Goal: Find specific page/section: Find specific page/section

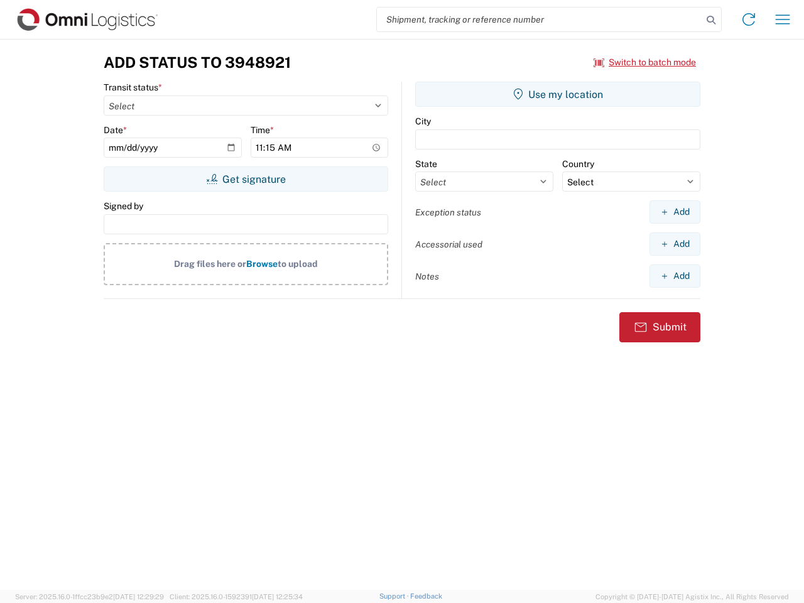
click at [539, 19] on input "search" at bounding box center [539, 20] width 325 height 24
click at [711, 20] on icon at bounding box center [711, 20] width 18 height 18
click at [748, 19] on icon at bounding box center [748, 19] width 20 height 20
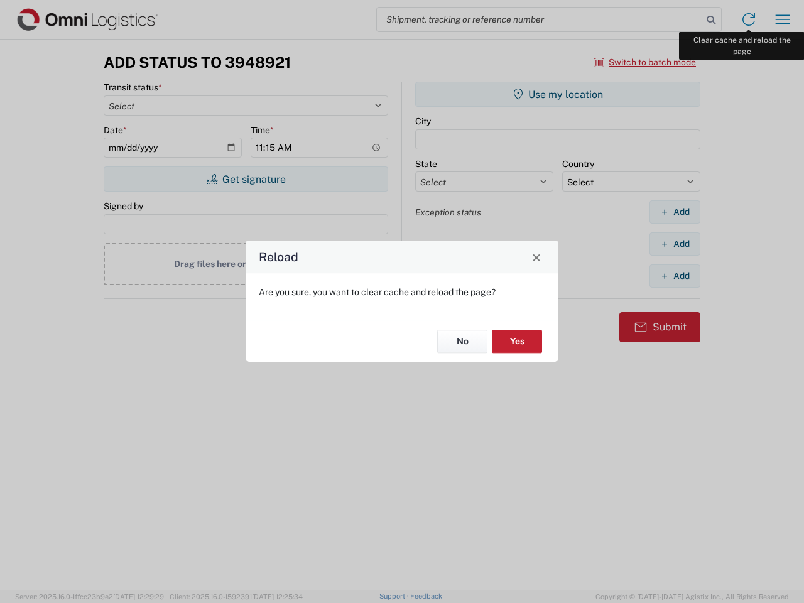
click at [782, 19] on div "Reload Are you sure, you want to clear cache and reload the page? No Yes" at bounding box center [402, 301] width 804 height 603
click at [645, 62] on div "Reload Are you sure, you want to clear cache and reload the page? No Yes" at bounding box center [402, 301] width 804 height 603
click at [246, 179] on div "Reload Are you sure, you want to clear cache and reload the page? No Yes" at bounding box center [402, 301] width 804 height 603
click at [558, 94] on div "Reload Are you sure, you want to clear cache and reload the page? No Yes" at bounding box center [402, 301] width 804 height 603
click at [674, 212] on div "Reload Are you sure, you want to clear cache and reload the page? No Yes" at bounding box center [402, 301] width 804 height 603
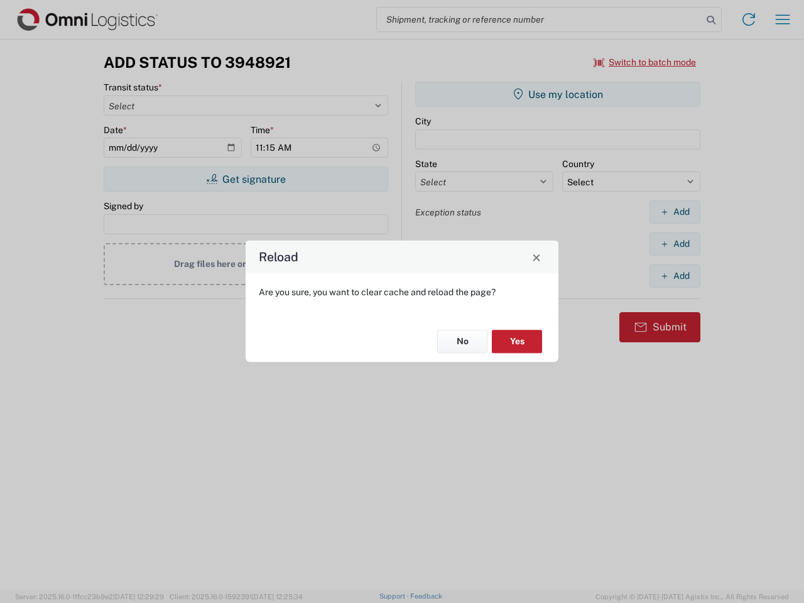
click at [674, 244] on div "Reload Are you sure, you want to clear cache and reload the page? No Yes" at bounding box center [402, 301] width 804 height 603
click at [674, 276] on div "Reload Are you sure, you want to clear cache and reload the page? No Yes" at bounding box center [402, 301] width 804 height 603
